Goal: Answer question/provide support

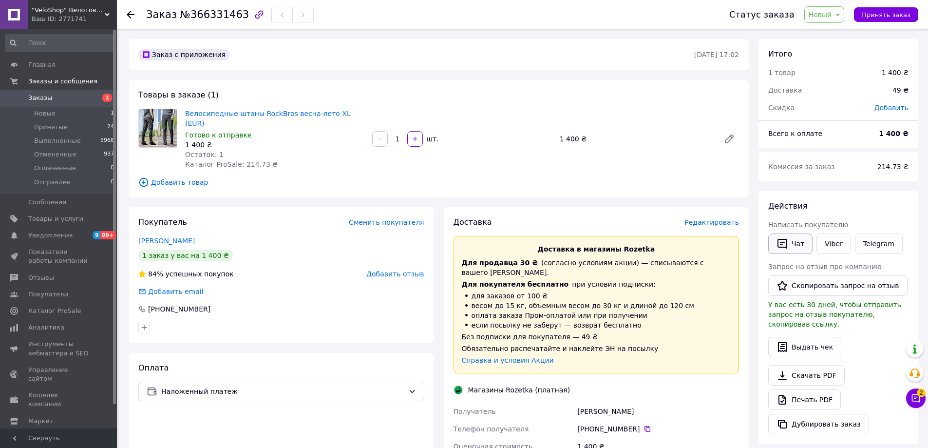
click at [789, 240] on button "Чат" at bounding box center [791, 243] width 44 height 20
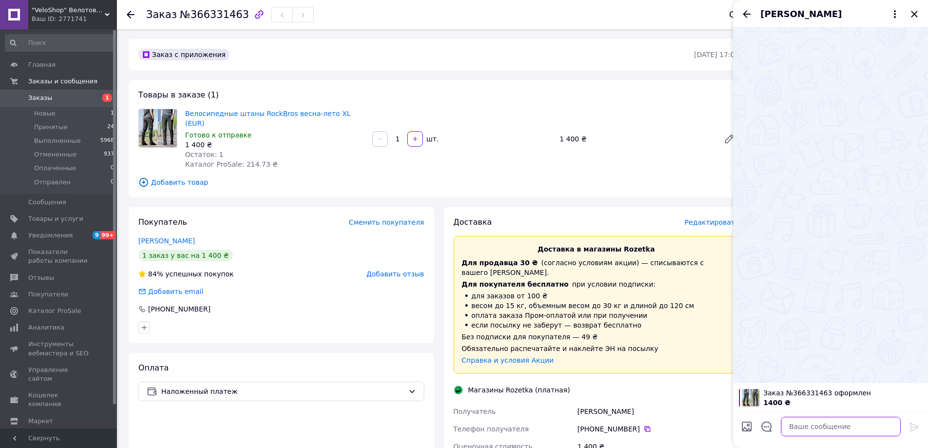
click at [820, 429] on textarea at bounding box center [841, 426] width 120 height 19
type textarea "S"
type textarea "[PERSON_NAME]. Штани сьогодні відправлю"
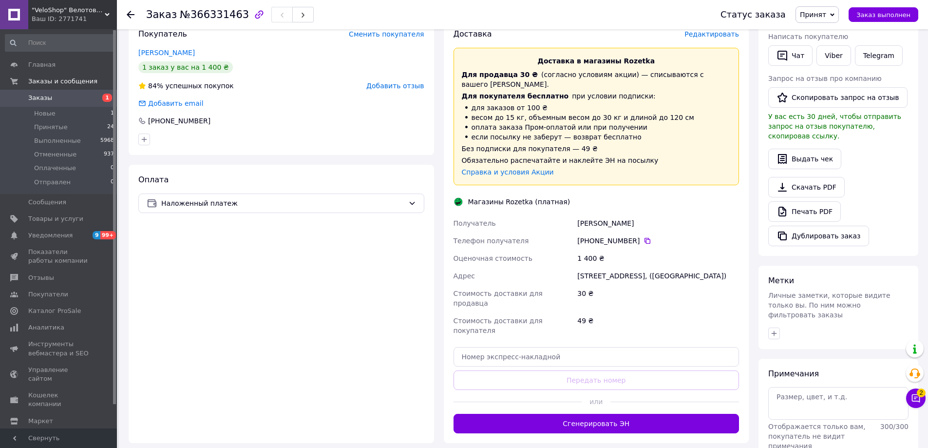
scroll to position [195, 0]
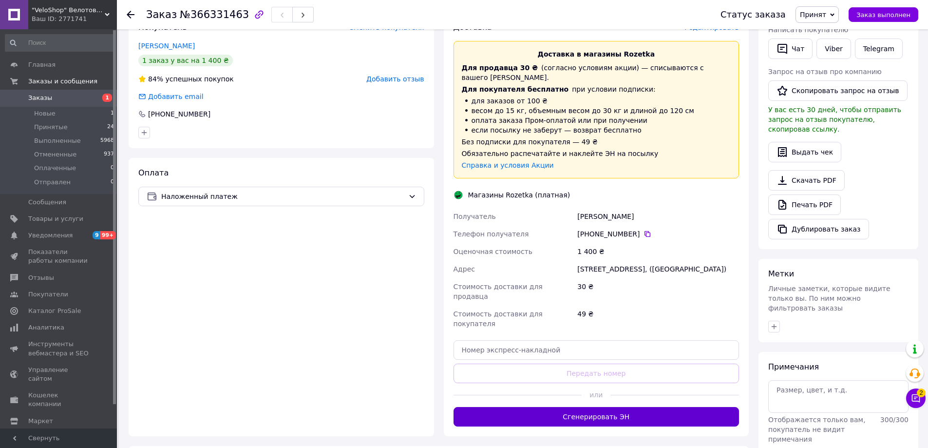
click at [650, 407] on button "Сгенерировать ЭН" at bounding box center [597, 416] width 286 height 19
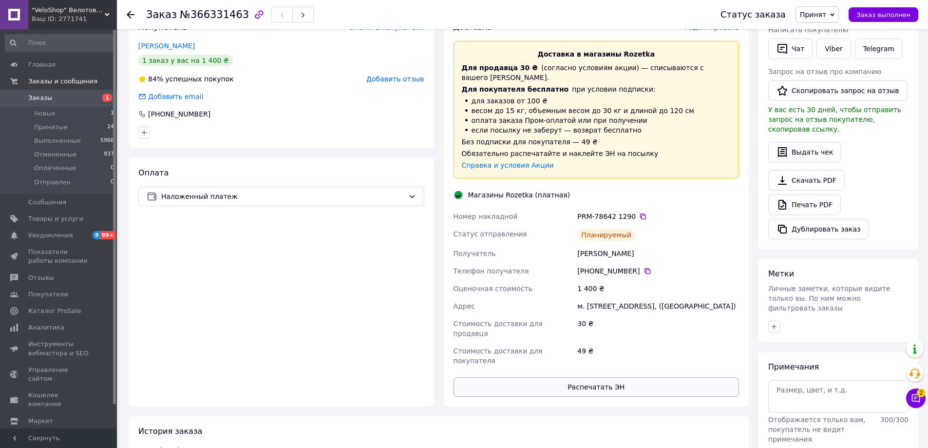
click at [627, 377] on button "Распечатать ЭН" at bounding box center [597, 386] width 286 height 19
click at [344, 166] on div "Оплата Наложенный платеж" at bounding box center [282, 282] width 306 height 249
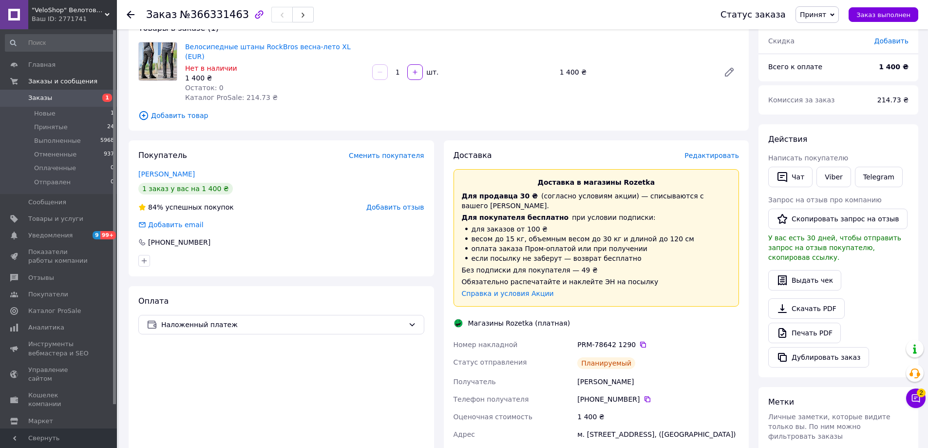
scroll to position [0, 0]
